Goal: Task Accomplishment & Management: Manage account settings

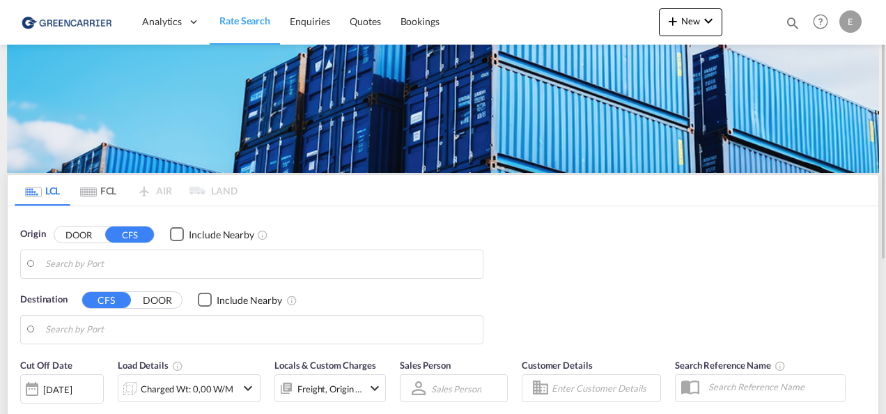
click at [851, 26] on div "E" at bounding box center [850, 21] width 22 height 22
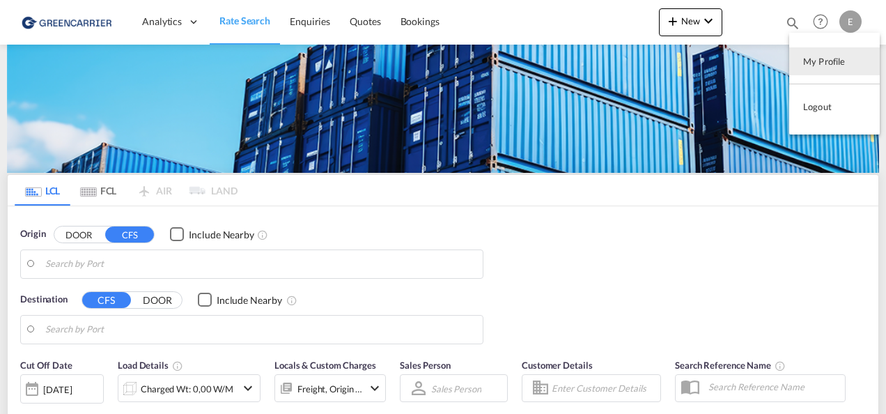
click at [853, 11] on md-backdrop at bounding box center [443, 207] width 886 height 414
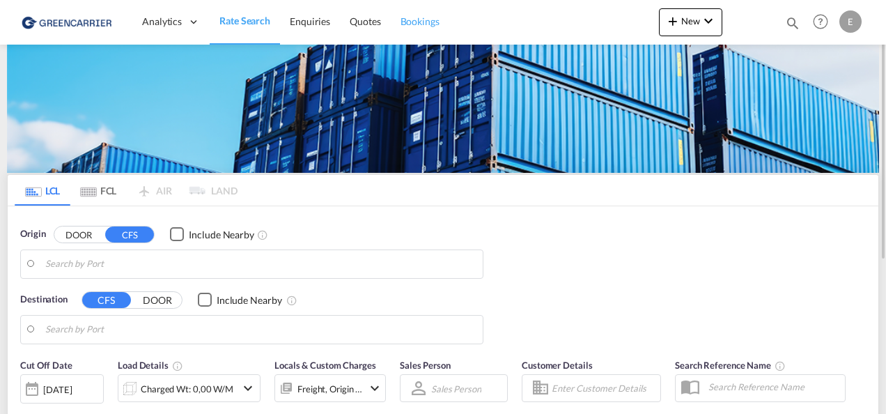
click at [424, 31] on link "Bookings" at bounding box center [420, 21] width 59 height 45
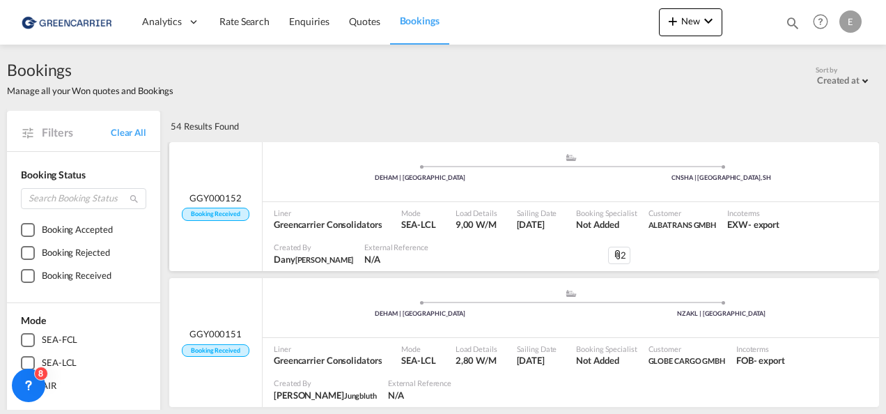
drag, startPoint x: 477, startPoint y: 200, endPoint x: 419, endPoint y: 202, distance: 57.2
click at [419, 202] on div "Mode SEA-LCL" at bounding box center [423, 219] width 54 height 35
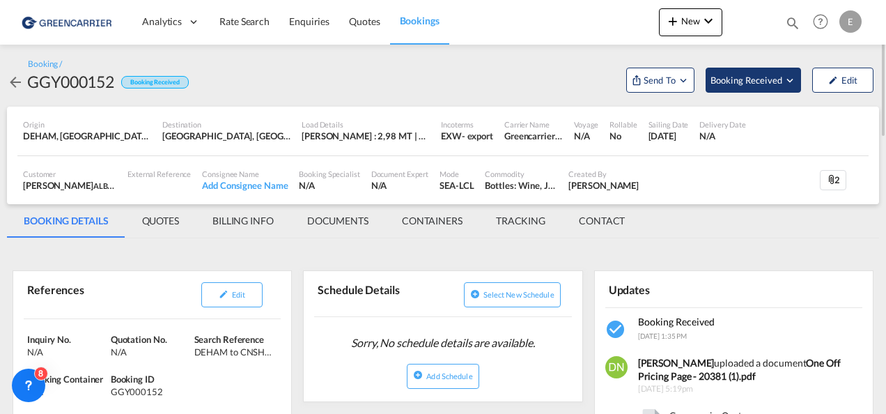
click at [773, 81] on span "Booking Received" at bounding box center [747, 80] width 73 height 14
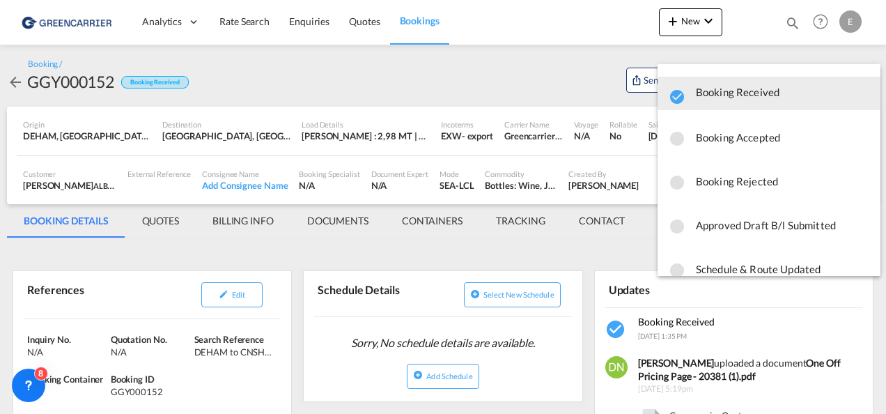
click at [766, 141] on span "Booking Accepted" at bounding box center [782, 137] width 173 height 25
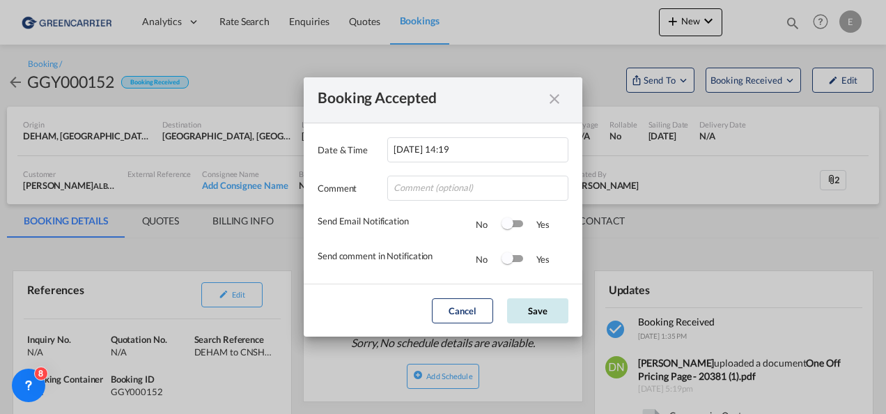
click at [528, 313] on button "Save" at bounding box center [537, 310] width 61 height 25
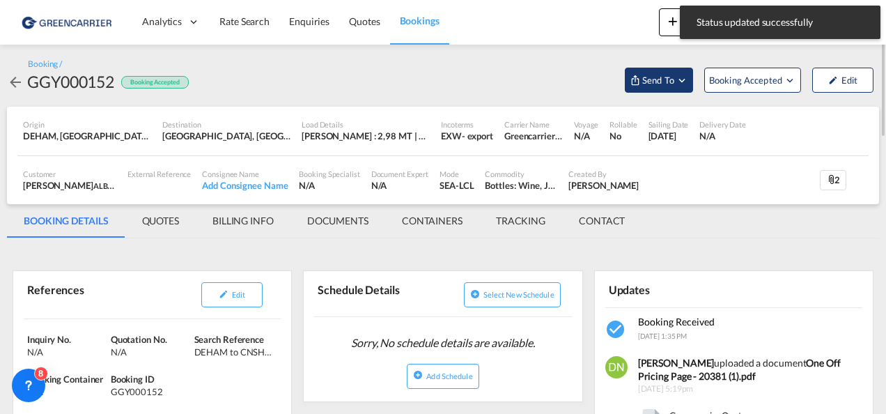
click at [682, 82] on md-icon "Open demo menu" at bounding box center [682, 80] width 13 height 13
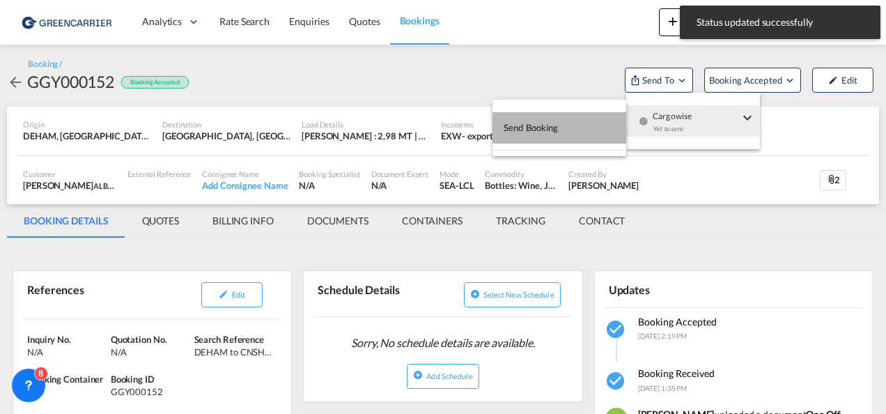
click at [577, 126] on button "Send Booking" at bounding box center [560, 127] width 134 height 31
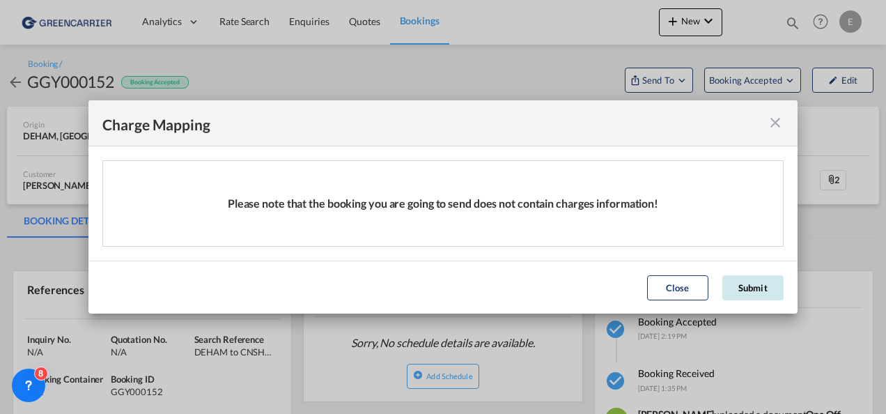
click at [737, 294] on button "Submit" at bounding box center [752, 287] width 61 height 25
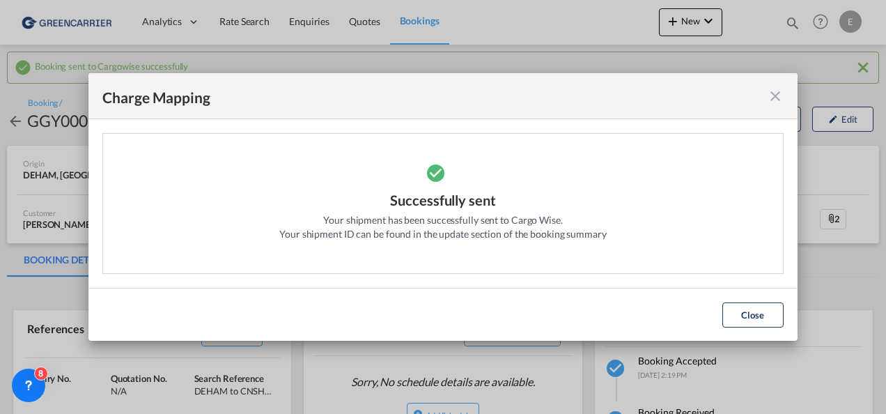
click at [784, 103] on div "Charge Mapping" at bounding box center [442, 96] width 709 height 46
click at [782, 100] on md-icon "icon-close fg-AAA8AD cursor" at bounding box center [775, 96] width 17 height 17
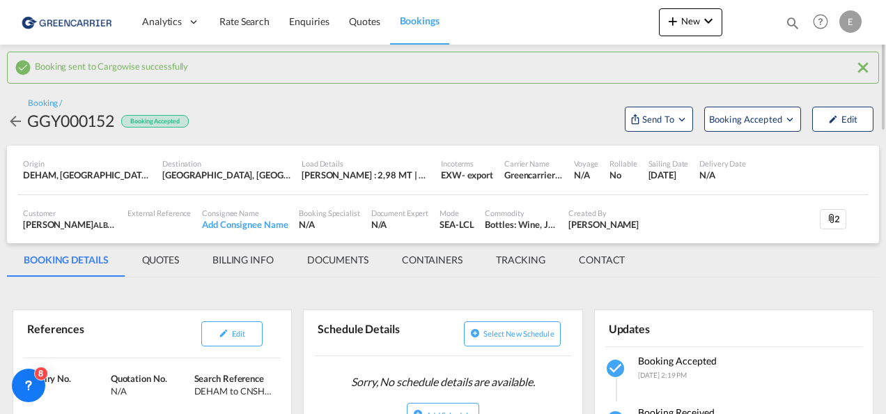
click at [339, 265] on md-tab-item "DOCUMENTS" at bounding box center [337, 259] width 95 height 33
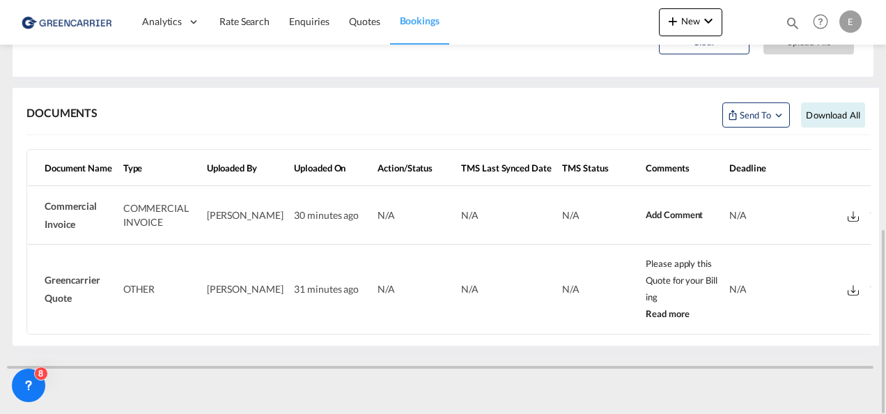
scroll to position [0, 16]
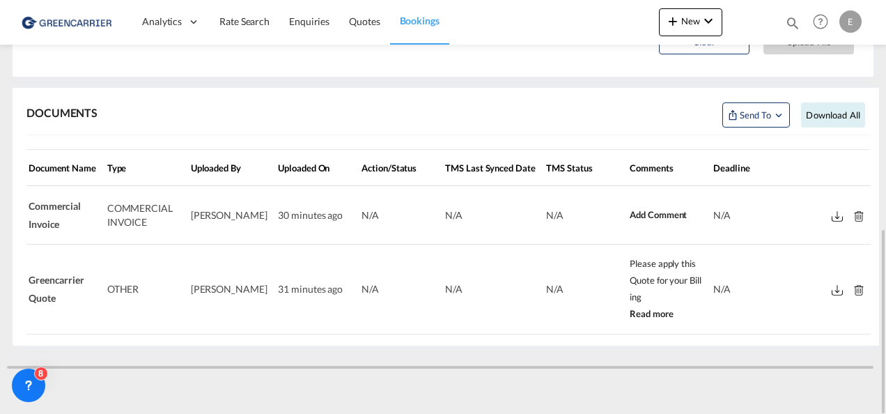
click at [832, 289] on md-icon at bounding box center [837, 290] width 11 height 10
click at [832, 211] on md-icon at bounding box center [837, 216] width 11 height 10
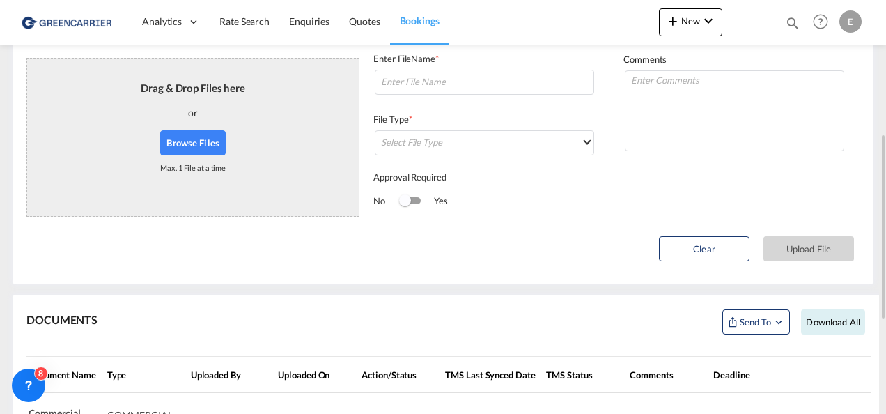
scroll to position [86, 0]
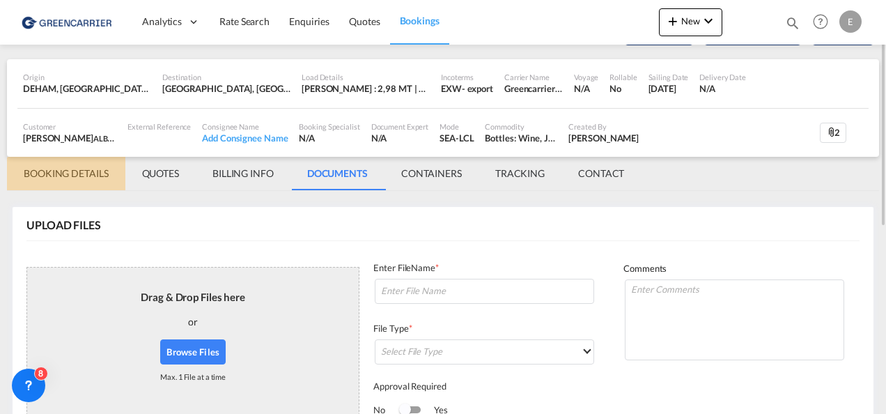
click at [100, 166] on md-tab-item "BOOKING DETAILS" at bounding box center [66, 173] width 118 height 33
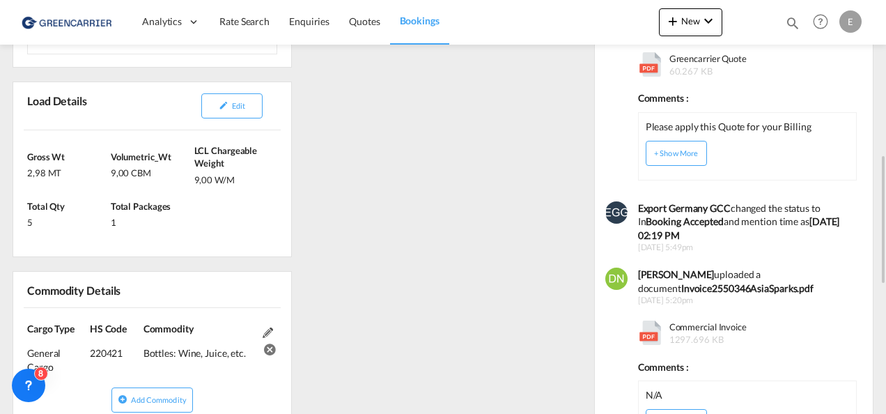
scroll to position [640, 0]
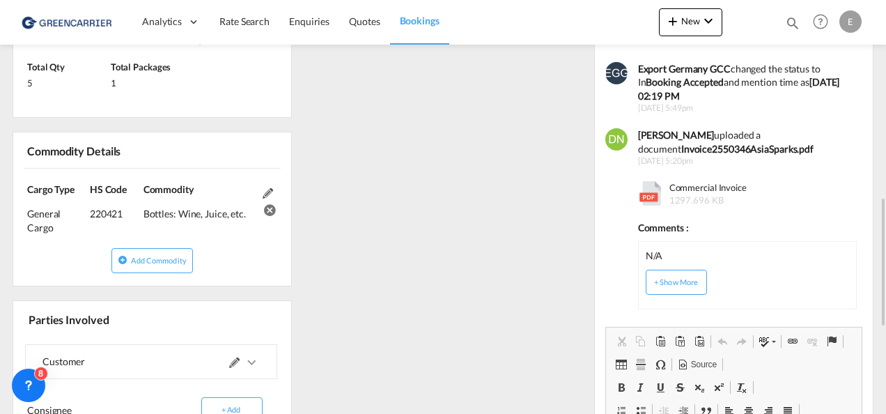
click at [268, 195] on md-icon at bounding box center [268, 193] width 10 height 10
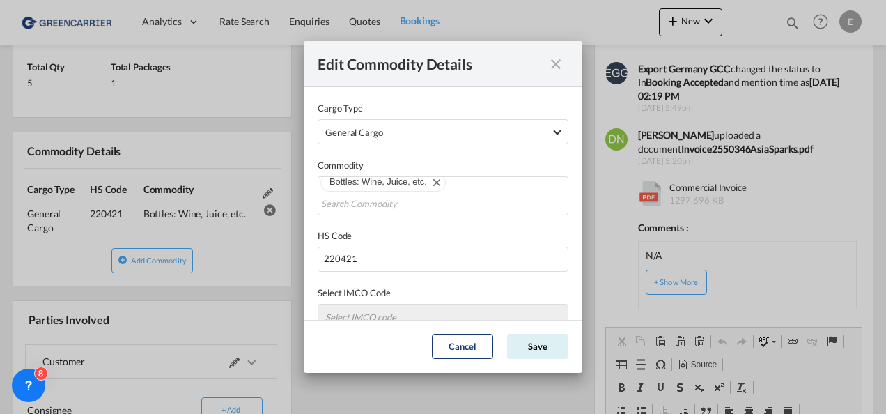
scroll to position [6, 0]
click at [559, 63] on md-icon "icon-close fg-AAA8AD cursor" at bounding box center [556, 64] width 17 height 17
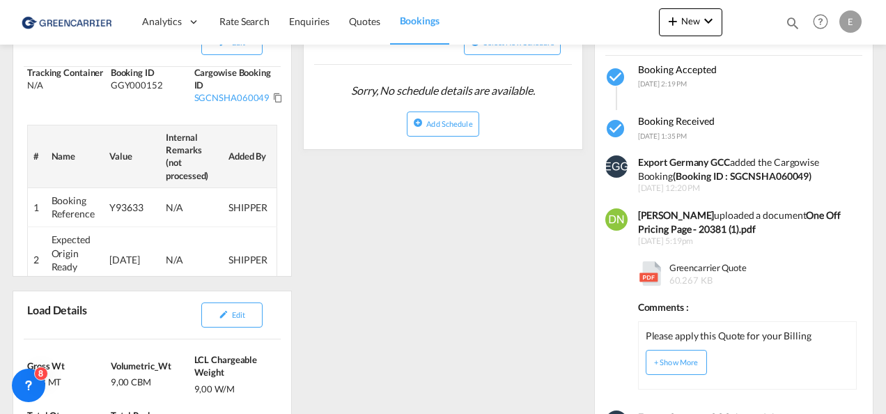
scroll to position [0, 0]
